Goal: Task Accomplishment & Management: Manage account settings

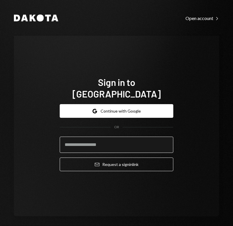
click at [90, 138] on input "email" at bounding box center [117, 145] width 114 height 16
type input "**********"
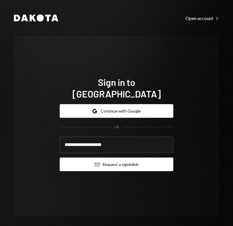
click at [99, 158] on button "Email Request a sign in link" at bounding box center [117, 165] width 114 height 14
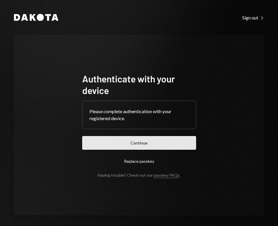
click at [134, 147] on button "Continue" at bounding box center [139, 143] width 114 height 14
click at [130, 147] on button "Continue" at bounding box center [139, 143] width 114 height 14
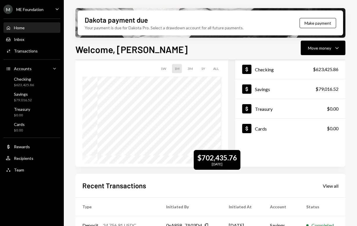
scroll to position [26, 0]
